Goal: Information Seeking & Learning: Learn about a topic

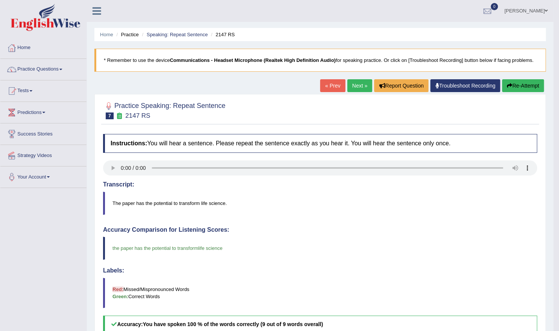
click at [362, 79] on link "Next »" at bounding box center [359, 85] width 25 height 13
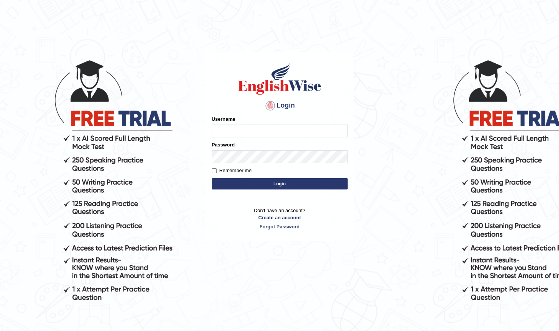
type input "Shilas"
click at [228, 123] on div "Username Shilas" at bounding box center [280, 126] width 136 height 22
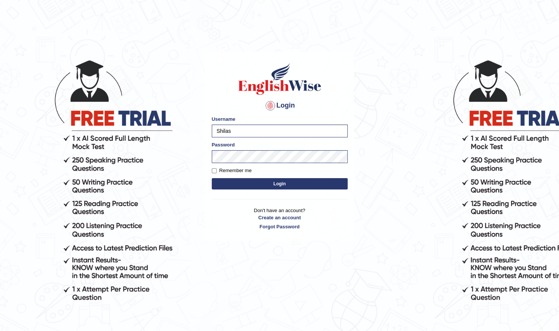
click at [260, 183] on button "Login" at bounding box center [280, 183] width 136 height 11
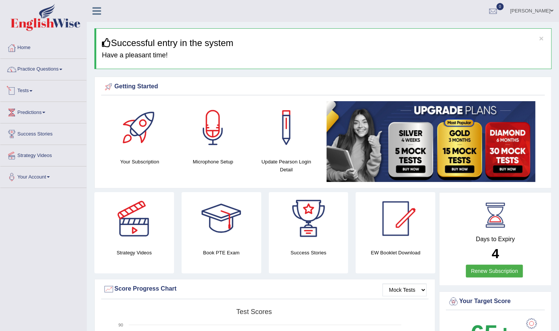
click at [31, 91] on link "Tests" at bounding box center [43, 89] width 86 height 19
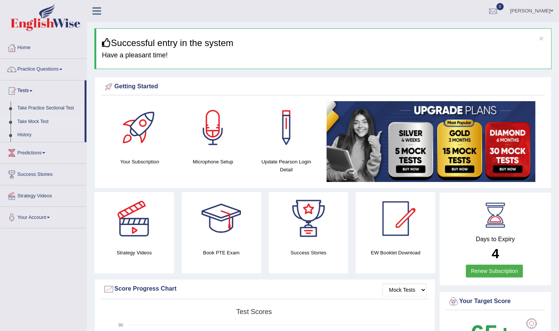
click at [37, 122] on link "Take Mock Test" at bounding box center [49, 122] width 71 height 14
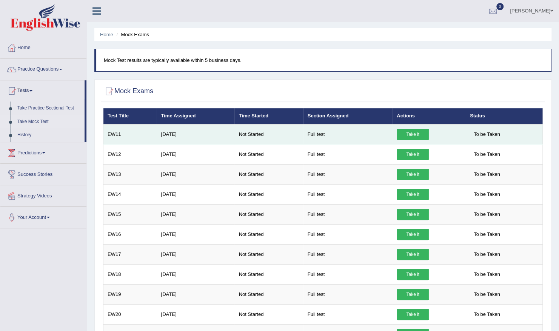
click at [401, 135] on link "Take it" at bounding box center [413, 134] width 32 height 11
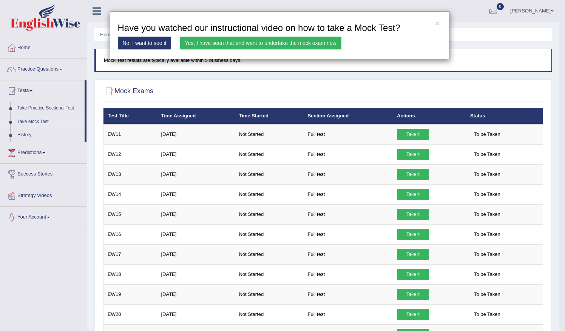
click at [306, 45] on link "Yes, I have seen that and want to undertake the mock exam now" at bounding box center [260, 43] width 161 height 13
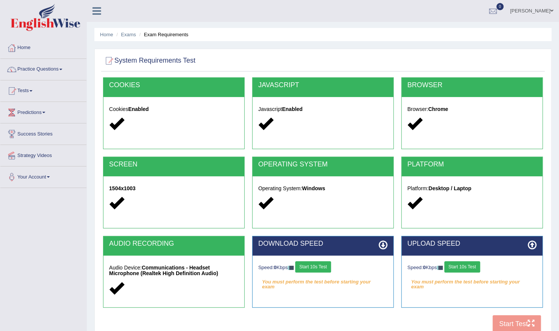
click at [316, 266] on button "Start 10s Test" at bounding box center [313, 266] width 36 height 11
click at [455, 266] on div "Speed: 0 Kbps Start 10s Test" at bounding box center [471, 267] width 129 height 13
click at [330, 264] on button "Start 10s Test" at bounding box center [318, 266] width 36 height 11
click at [462, 266] on button "Start 10s Test" at bounding box center [462, 266] width 36 height 11
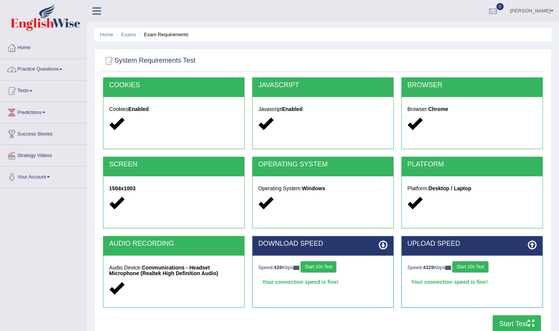
click at [47, 66] on link "Practice Questions" at bounding box center [43, 68] width 86 height 19
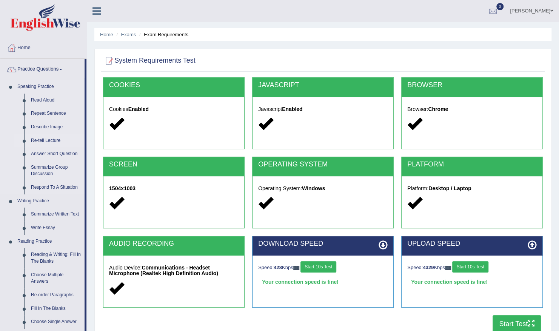
click at [44, 137] on link "Re-tell Lecture" at bounding box center [56, 141] width 57 height 14
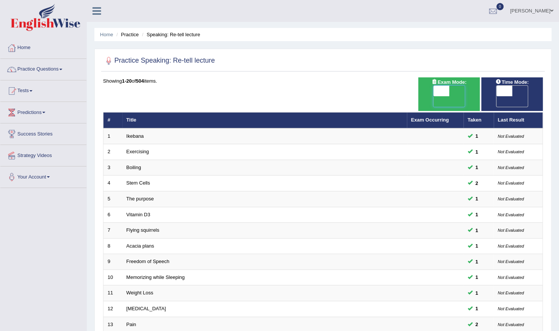
click at [442, 89] on span at bounding box center [441, 91] width 16 height 11
checkbox input "true"
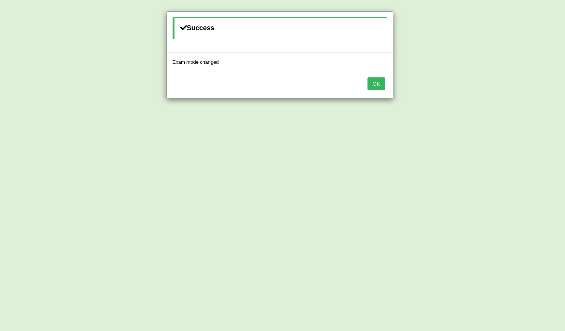
click at [377, 79] on button "OK" at bounding box center [375, 83] width 17 height 13
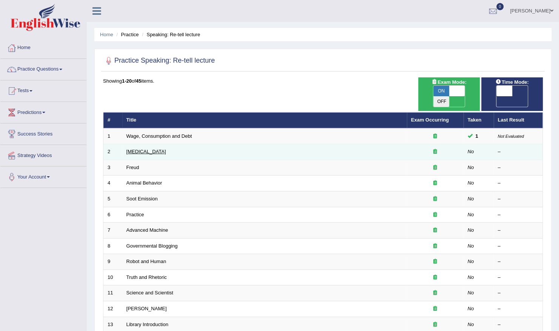
click at [148, 149] on link "[MEDICAL_DATA]" at bounding box center [146, 152] width 40 height 6
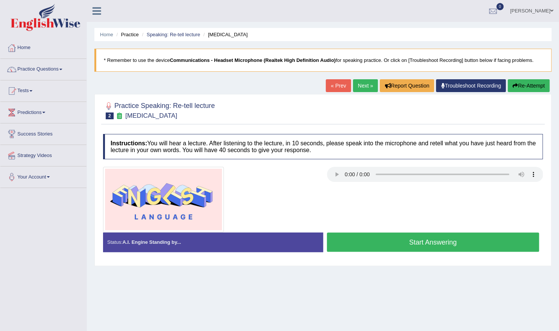
click at [411, 243] on button "Start Answering" at bounding box center [433, 241] width 212 height 19
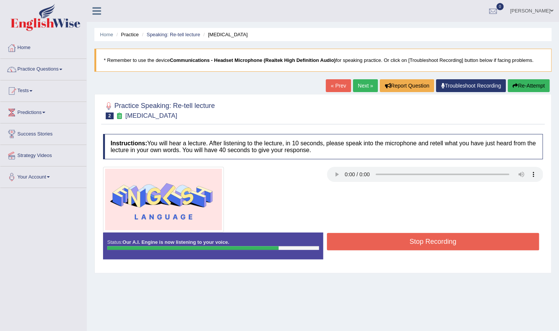
click at [411, 243] on button "Stop Recording" at bounding box center [433, 241] width 212 height 17
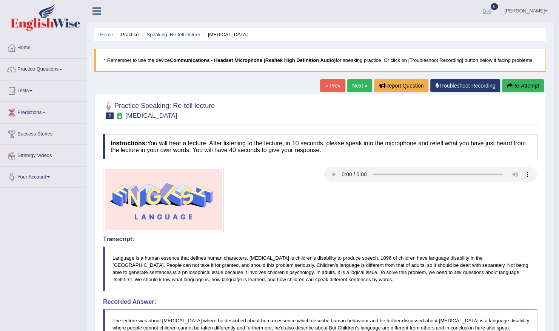
click at [363, 83] on link "Next »" at bounding box center [359, 85] width 25 height 13
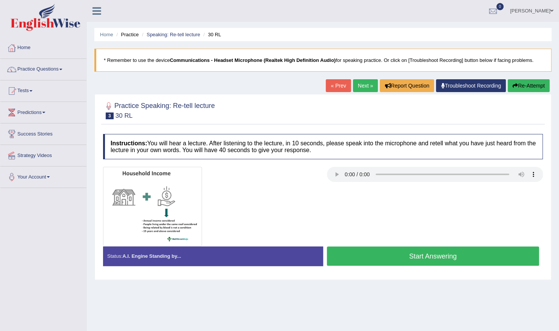
click at [368, 250] on button "Start Answering" at bounding box center [433, 255] width 212 height 19
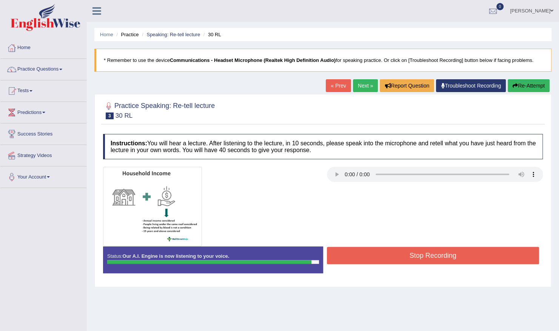
click at [368, 250] on button "Stop Recording" at bounding box center [433, 255] width 212 height 17
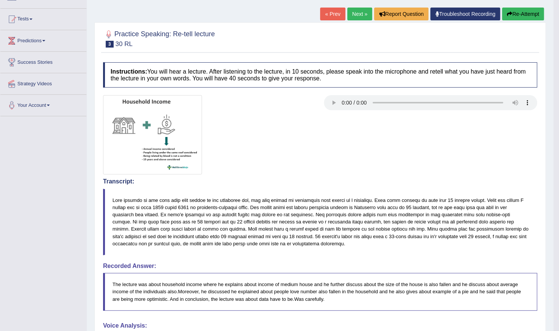
scroll to position [60, 0]
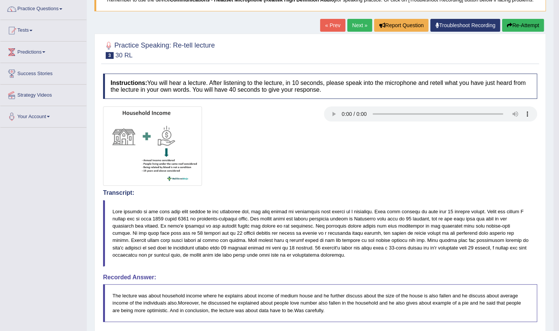
click at [358, 22] on link "Next »" at bounding box center [359, 25] width 25 height 13
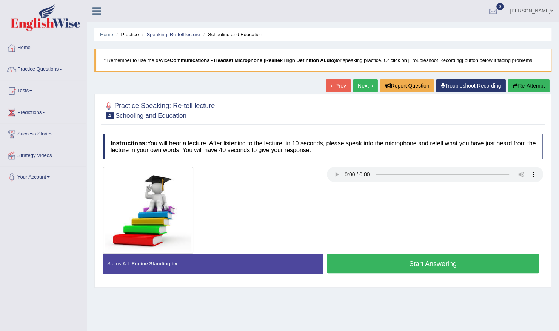
click at [362, 260] on button "Start Answering" at bounding box center [433, 263] width 212 height 19
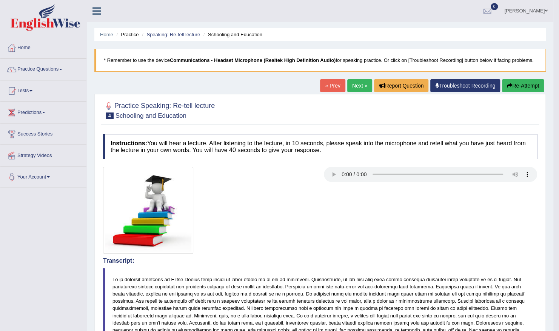
click at [359, 86] on link "Next »" at bounding box center [359, 85] width 25 height 13
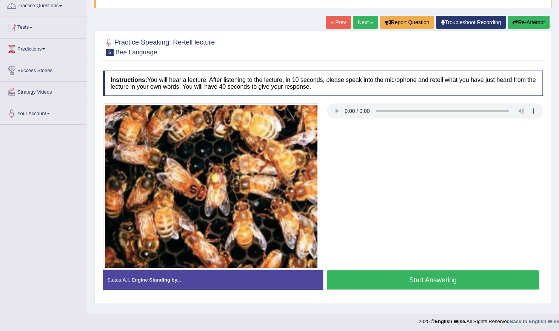
scroll to position [65, 0]
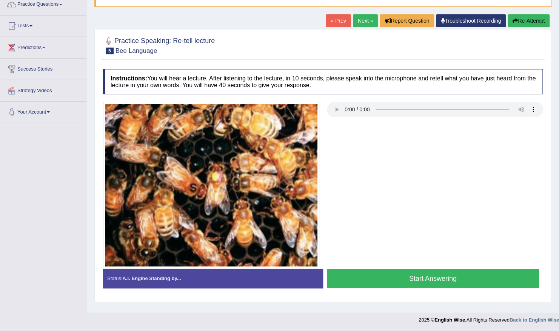
click at [400, 278] on button "Start Answering" at bounding box center [433, 278] width 212 height 19
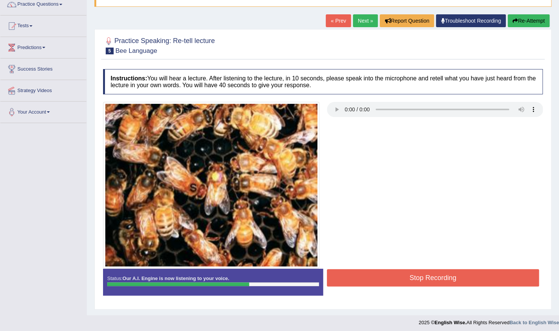
click at [400, 278] on button "Stop Recording" at bounding box center [433, 277] width 212 height 17
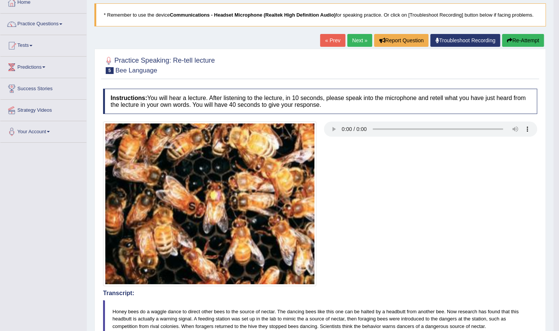
scroll to position [45, 0]
click at [358, 42] on link "Next »" at bounding box center [359, 40] width 25 height 13
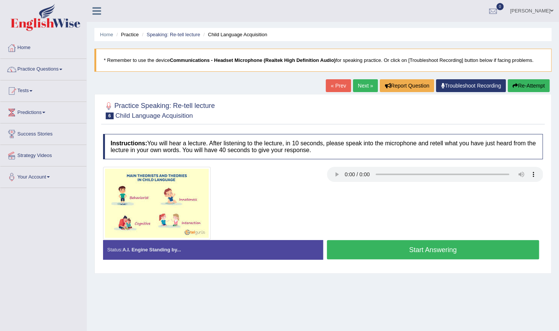
click at [424, 252] on button "Start Answering" at bounding box center [433, 249] width 212 height 19
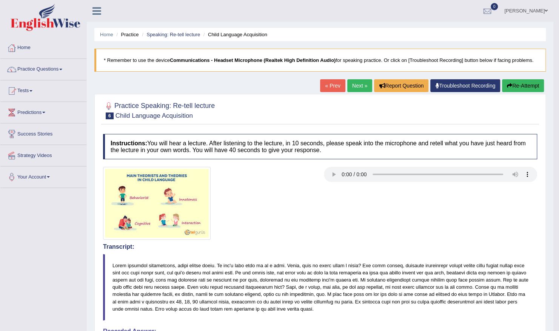
click at [359, 84] on link "Next »" at bounding box center [359, 85] width 25 height 13
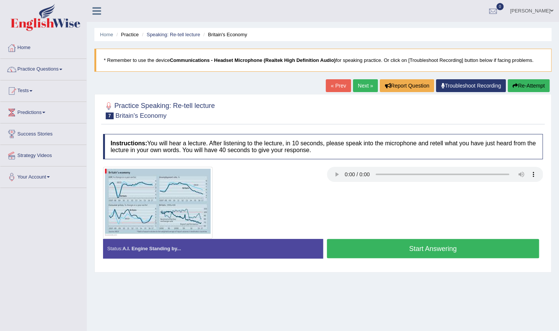
click at [370, 248] on button "Start Answering" at bounding box center [433, 248] width 212 height 19
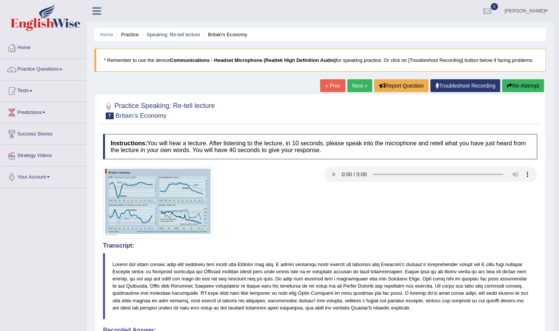
click at [520, 77] on div "Home Practice Speaking: Re-tell lecture Britain's Economy * Remember to use the…" at bounding box center [320, 291] width 466 height 582
click at [519, 80] on button "Re-Attempt" at bounding box center [523, 85] width 42 height 13
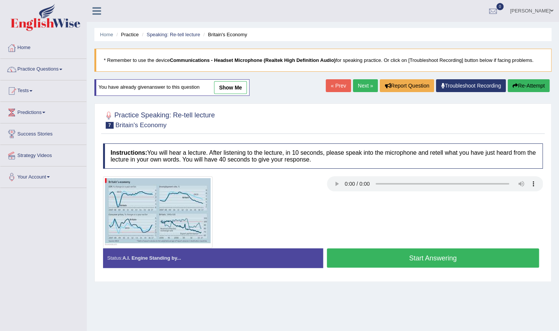
click at [405, 255] on button "Start Answering" at bounding box center [433, 257] width 212 height 19
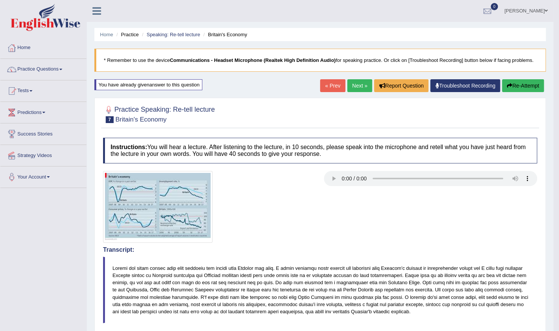
click at [358, 83] on link "Next »" at bounding box center [359, 85] width 25 height 13
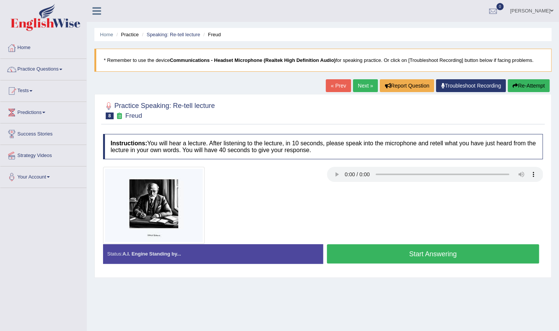
click at [383, 249] on button "Start Answering" at bounding box center [433, 253] width 212 height 19
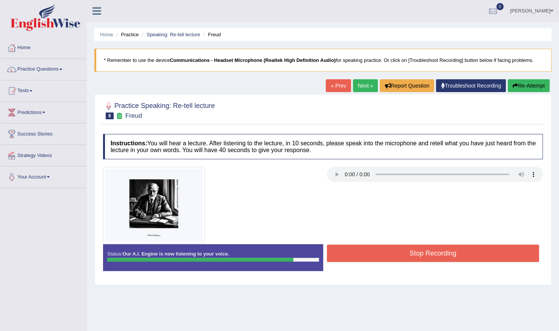
click at [383, 249] on button "Stop Recording" at bounding box center [433, 253] width 212 height 17
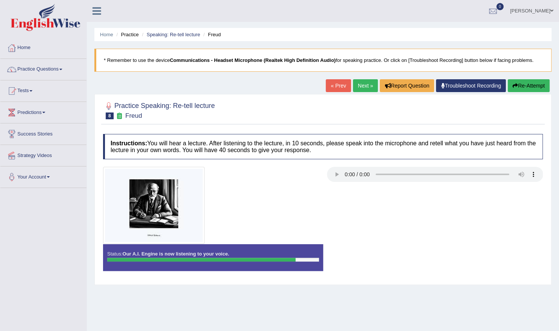
click at [383, 249] on div "Status: Our A.I. Engine is now listening to your voice. Start Answering Stop Re…" at bounding box center [323, 261] width 440 height 34
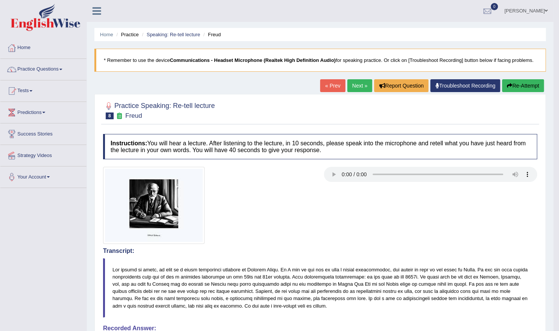
click at [359, 84] on link "Next »" at bounding box center [359, 85] width 25 height 13
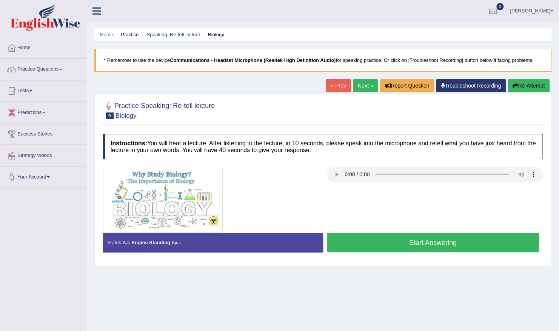
click at [360, 238] on button "Start Answering" at bounding box center [433, 242] width 212 height 19
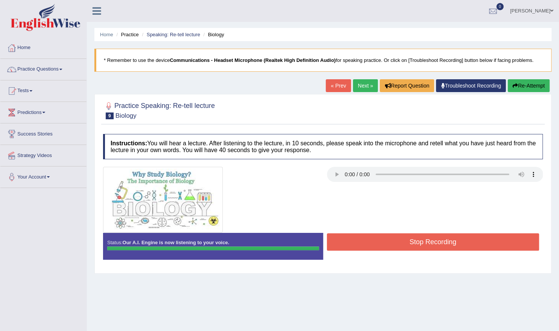
click at [360, 238] on div "Instructions: You will hear a lecture. After listening to the lecture, in 10 se…" at bounding box center [322, 199] width 443 height 139
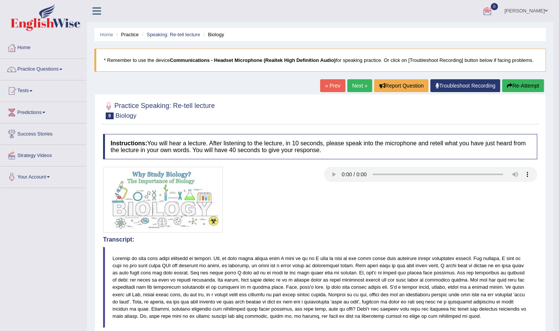
click at [349, 84] on link "Next »" at bounding box center [359, 85] width 25 height 13
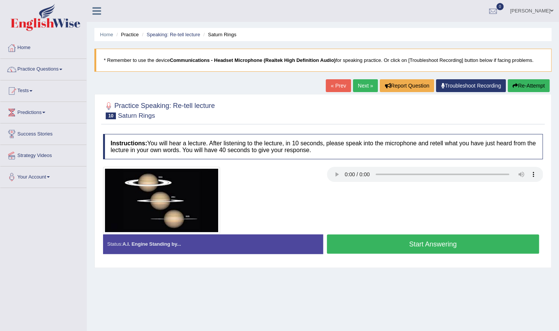
click at [367, 242] on button "Start Answering" at bounding box center [433, 243] width 212 height 19
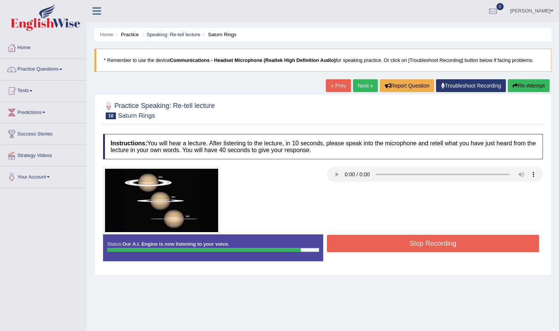
click at [436, 242] on button "Stop Recording" at bounding box center [433, 243] width 212 height 17
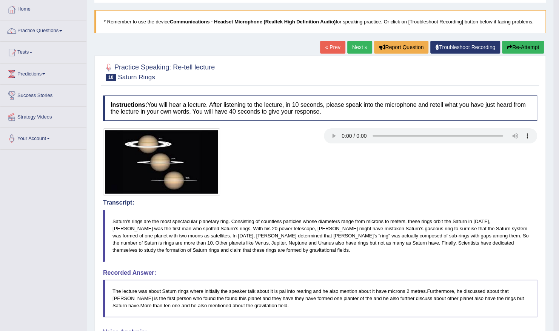
scroll to position [30, 0]
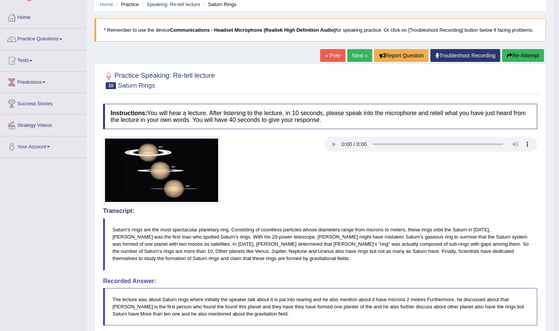
click at [527, 55] on button "Re-Attempt" at bounding box center [523, 55] width 42 height 13
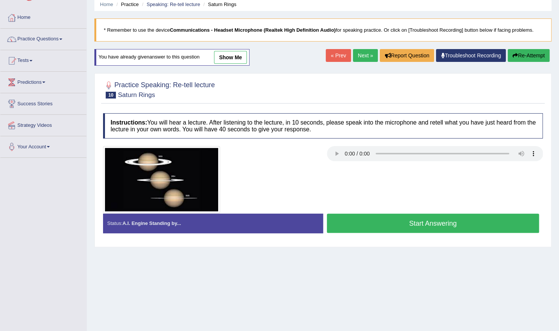
click at [345, 223] on button "Start Answering" at bounding box center [433, 223] width 212 height 19
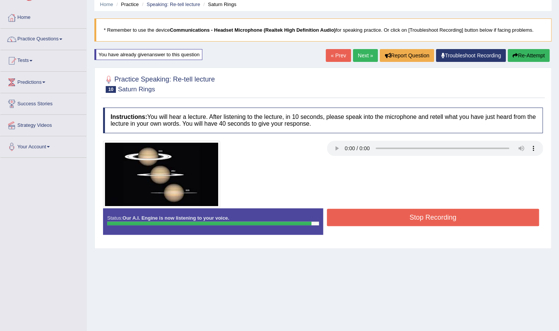
drag, startPoint x: 300, startPoint y: 243, endPoint x: 244, endPoint y: 274, distance: 63.9
click at [244, 274] on div "Home Practice Speaking: Re-tell lecture Saturn Rings * Remember to use the devi…" at bounding box center [323, 158] width 472 height 377
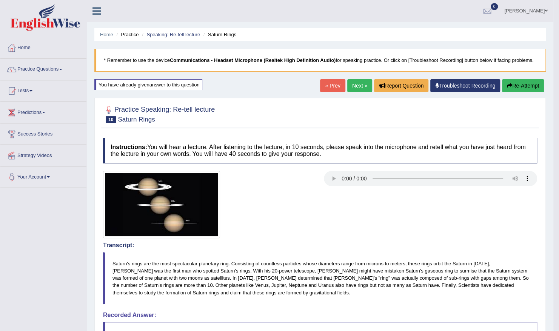
click at [353, 88] on link "Next »" at bounding box center [359, 85] width 25 height 13
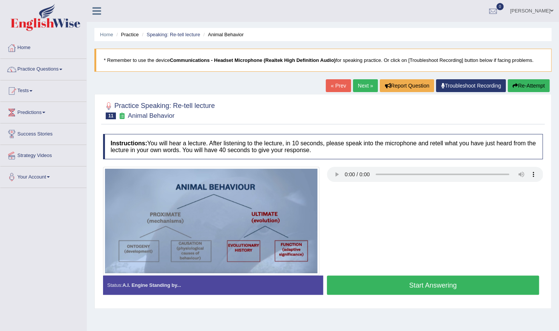
click at [409, 287] on button "Start Answering" at bounding box center [433, 284] width 212 height 19
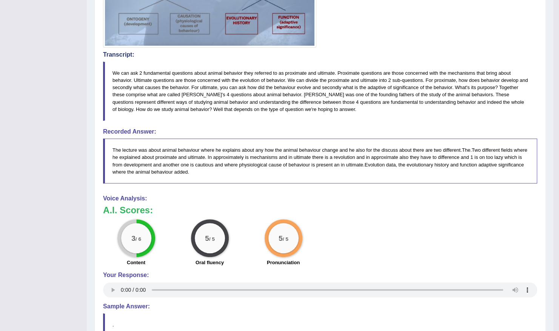
scroll to position [181, 0]
